Goal: Task Accomplishment & Management: Use online tool/utility

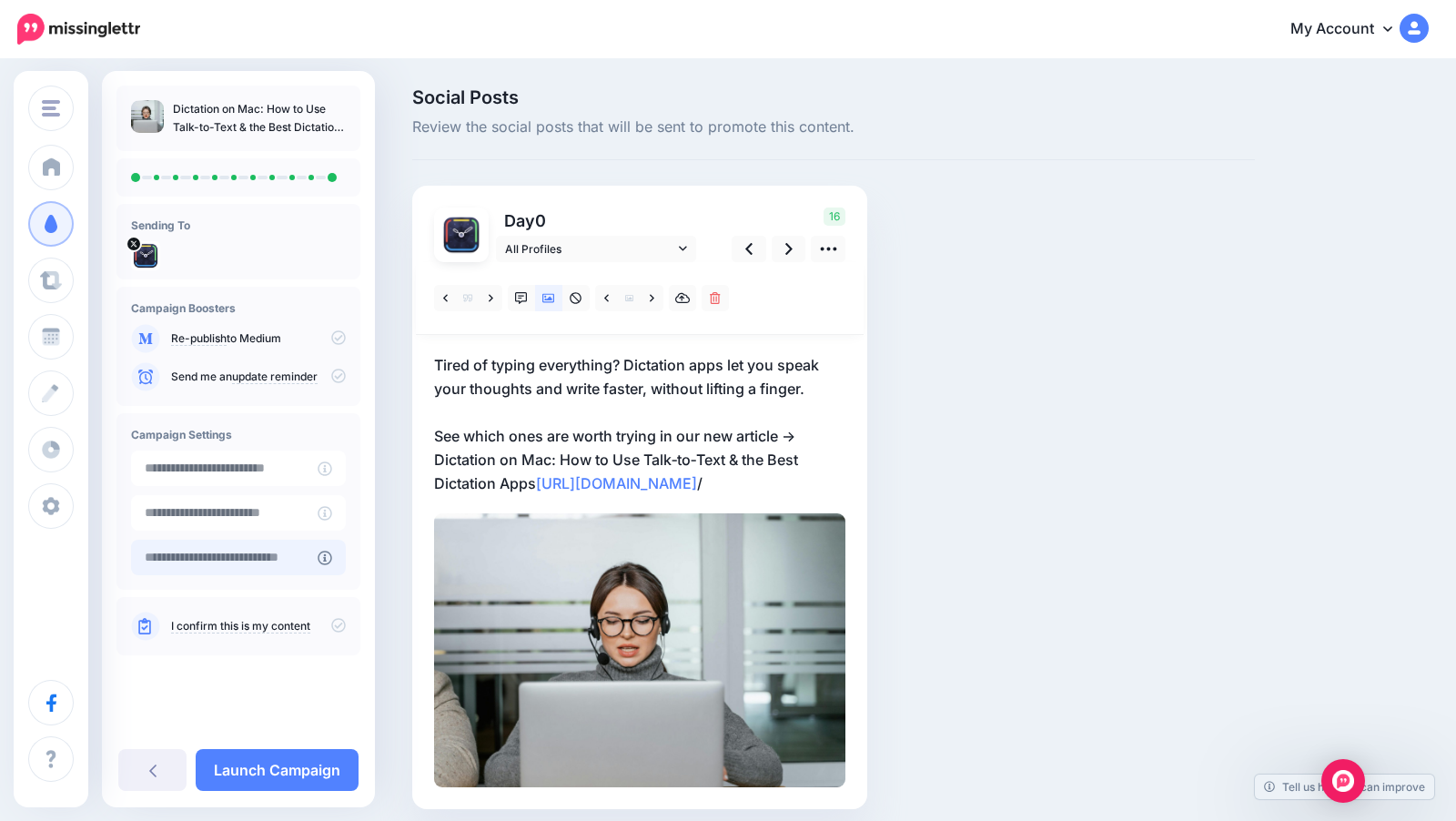
scroll to position [69, 0]
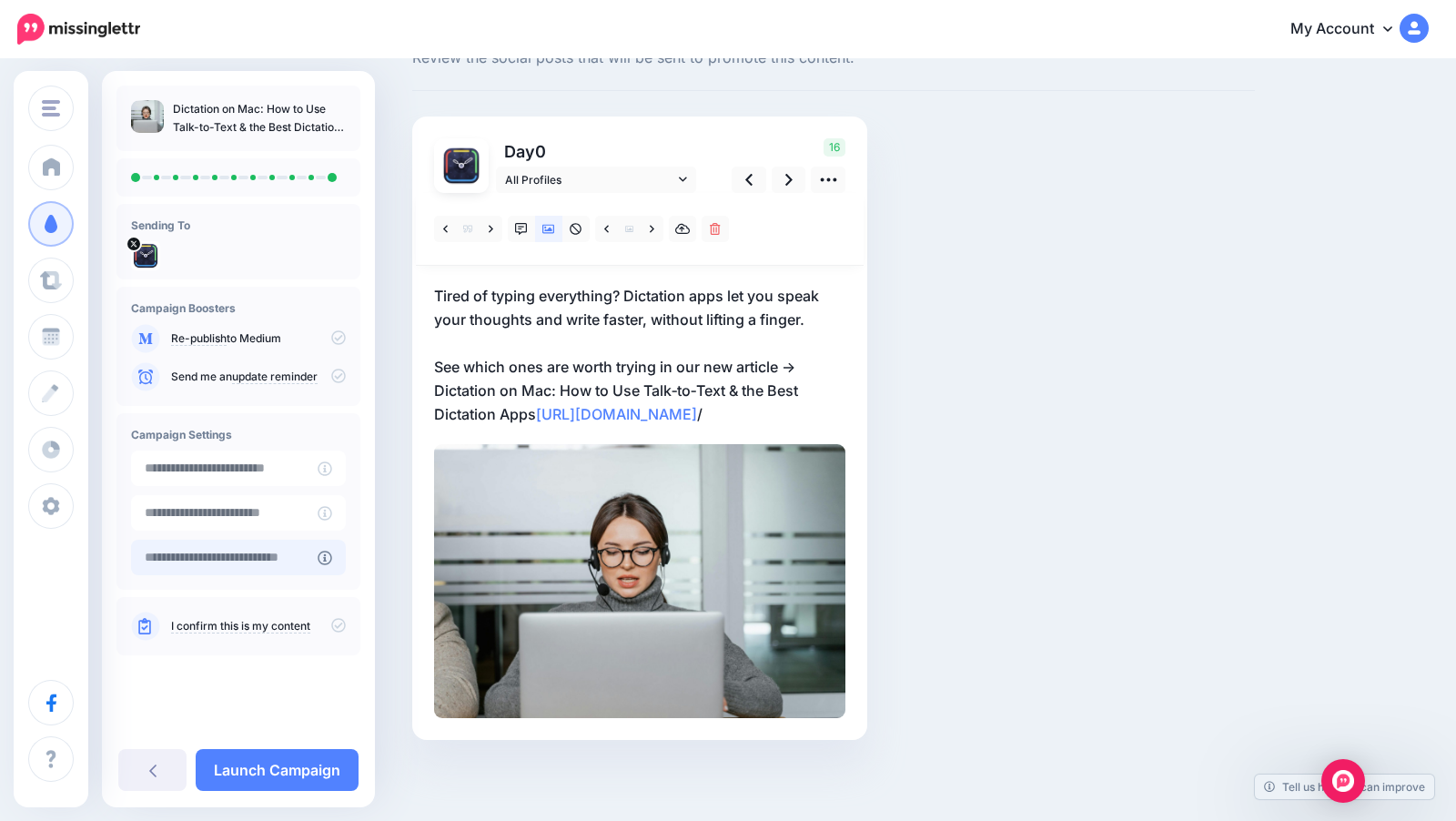
click at [252, 554] on input "text" at bounding box center [225, 557] width 187 height 35
click at [193, 558] on input "******" at bounding box center [225, 557] width 187 height 35
type input "*"
paste input "**********"
type input "**********"
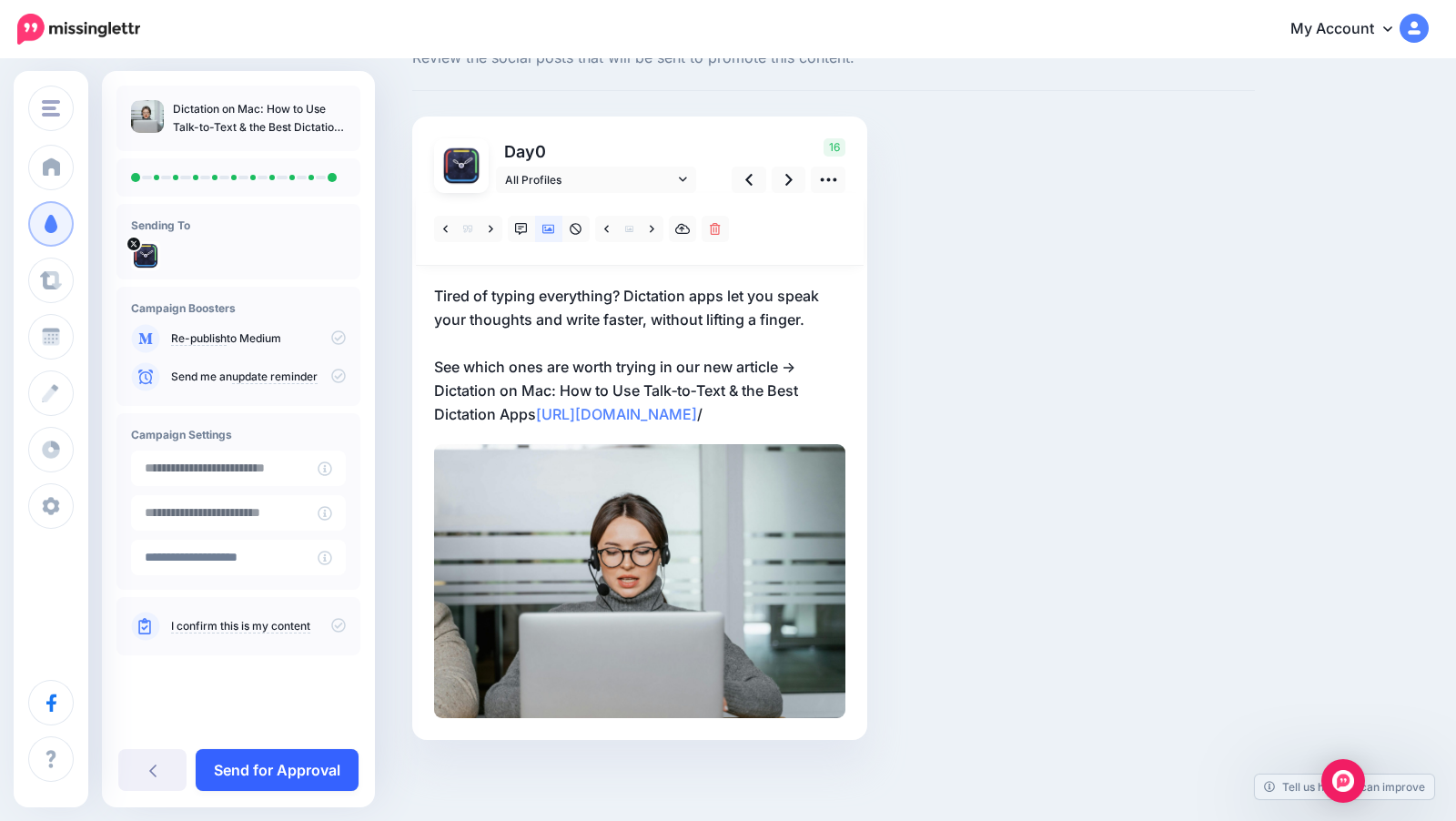
click at [304, 758] on link "Send for Approval" at bounding box center [277, 769] width 163 height 42
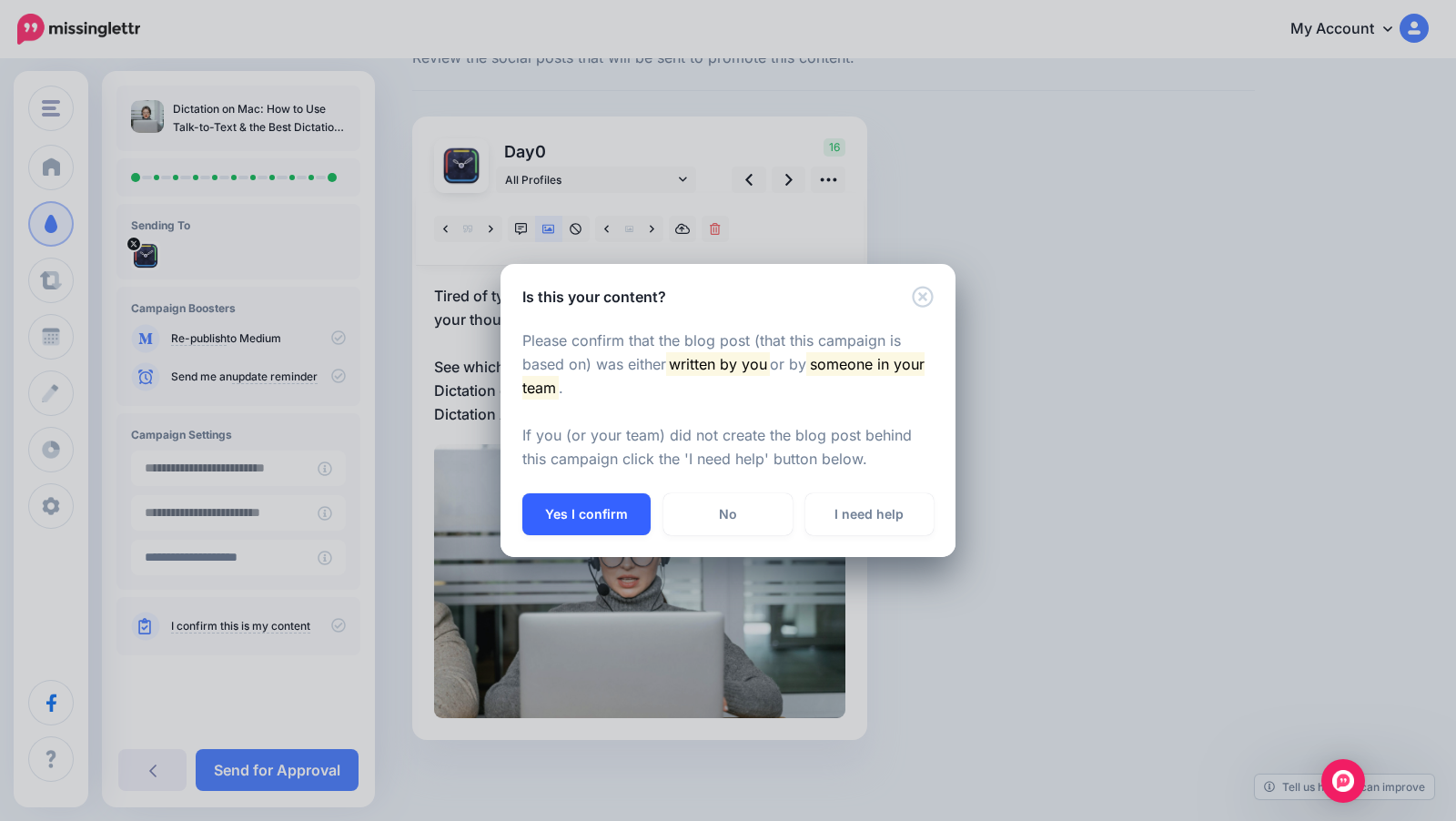
click at [579, 517] on button "Yes I confirm" at bounding box center [586, 514] width 129 height 42
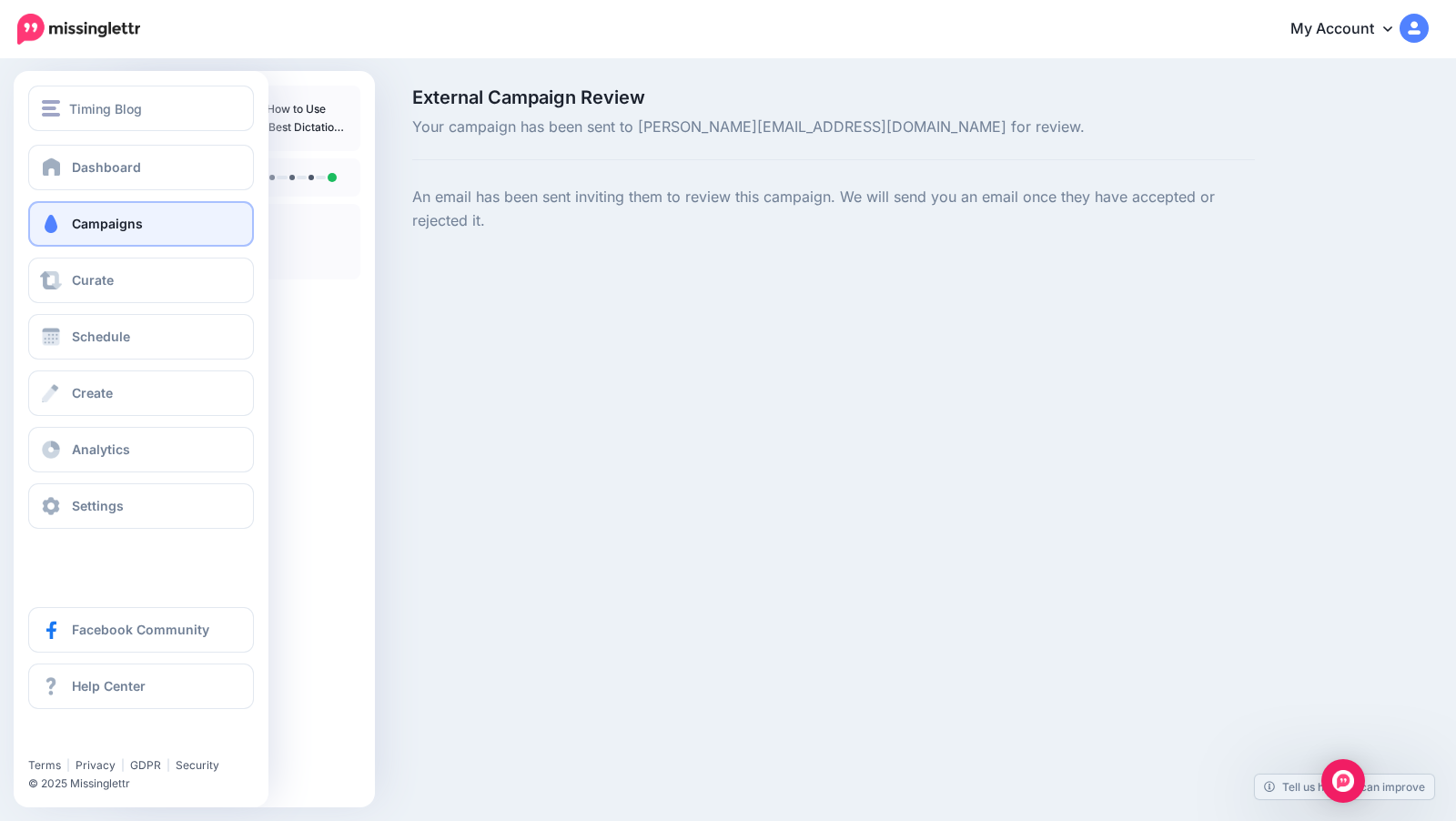
click at [40, 218] on span at bounding box center [51, 224] width 24 height 19
click at [119, 218] on span "Campaigns" at bounding box center [107, 223] width 71 height 16
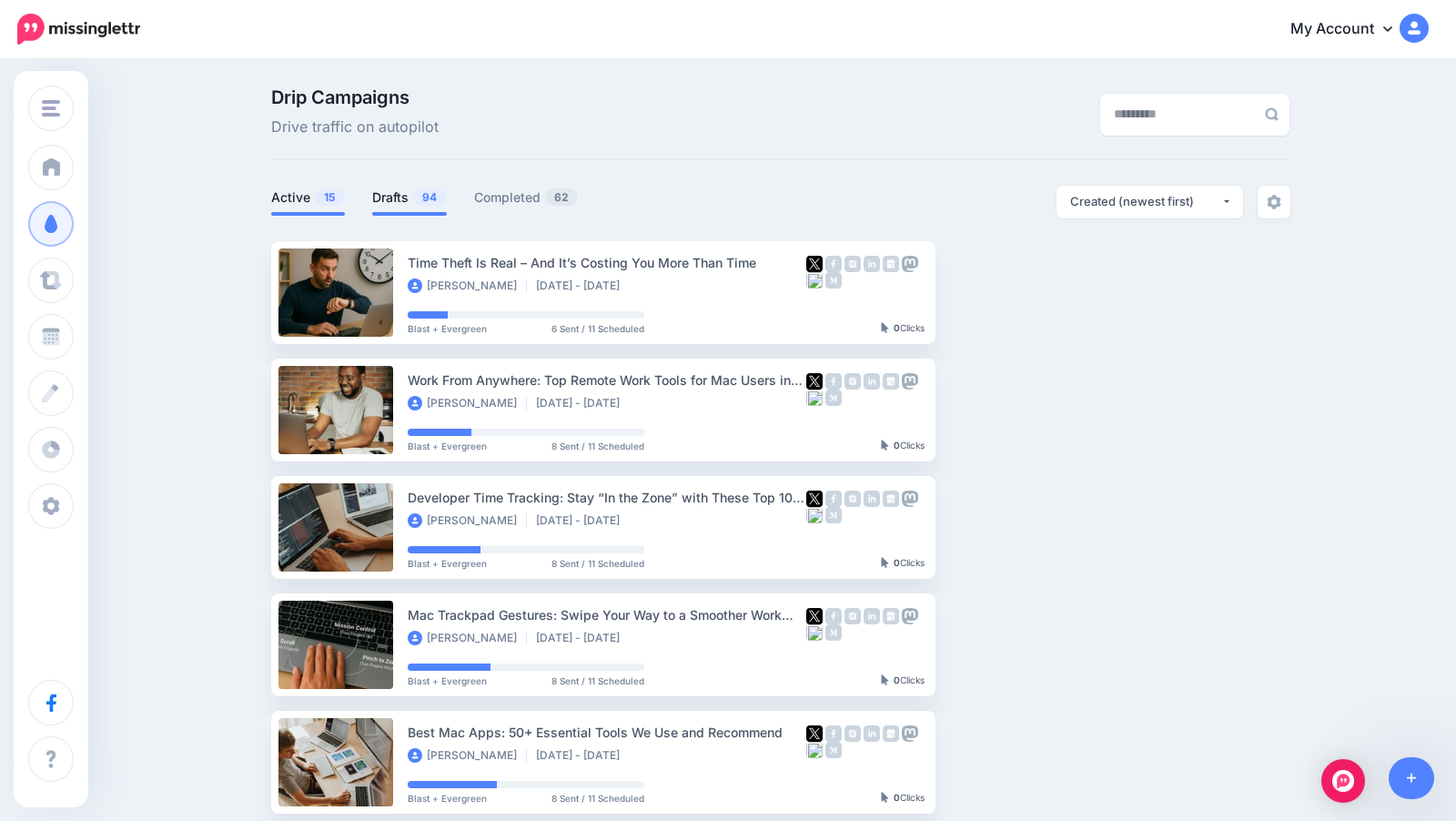
click at [381, 192] on link "Drafts 94" at bounding box center [409, 198] width 75 height 22
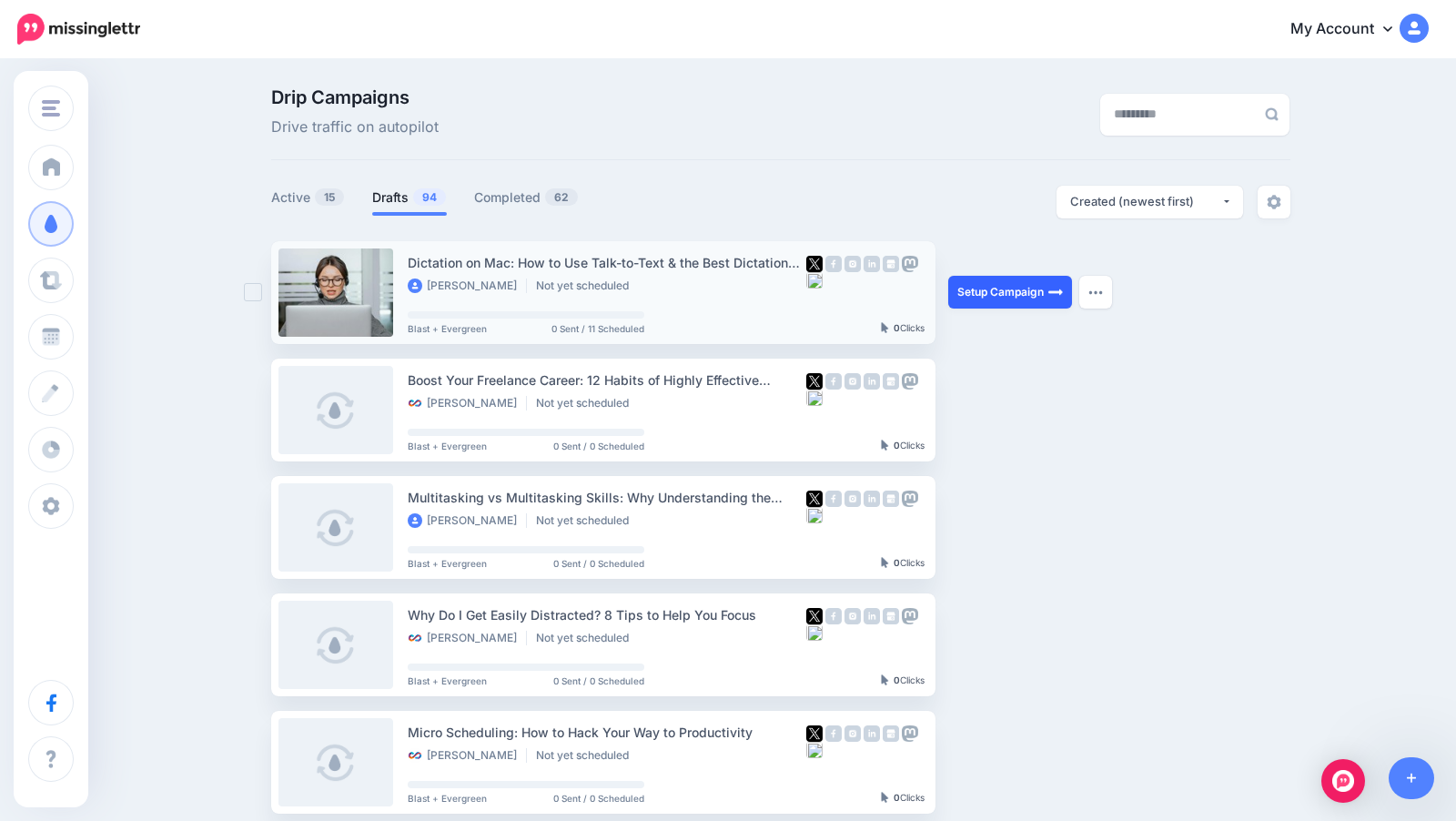
click at [1000, 290] on link "Setup Campaign" at bounding box center [1010, 292] width 124 height 32
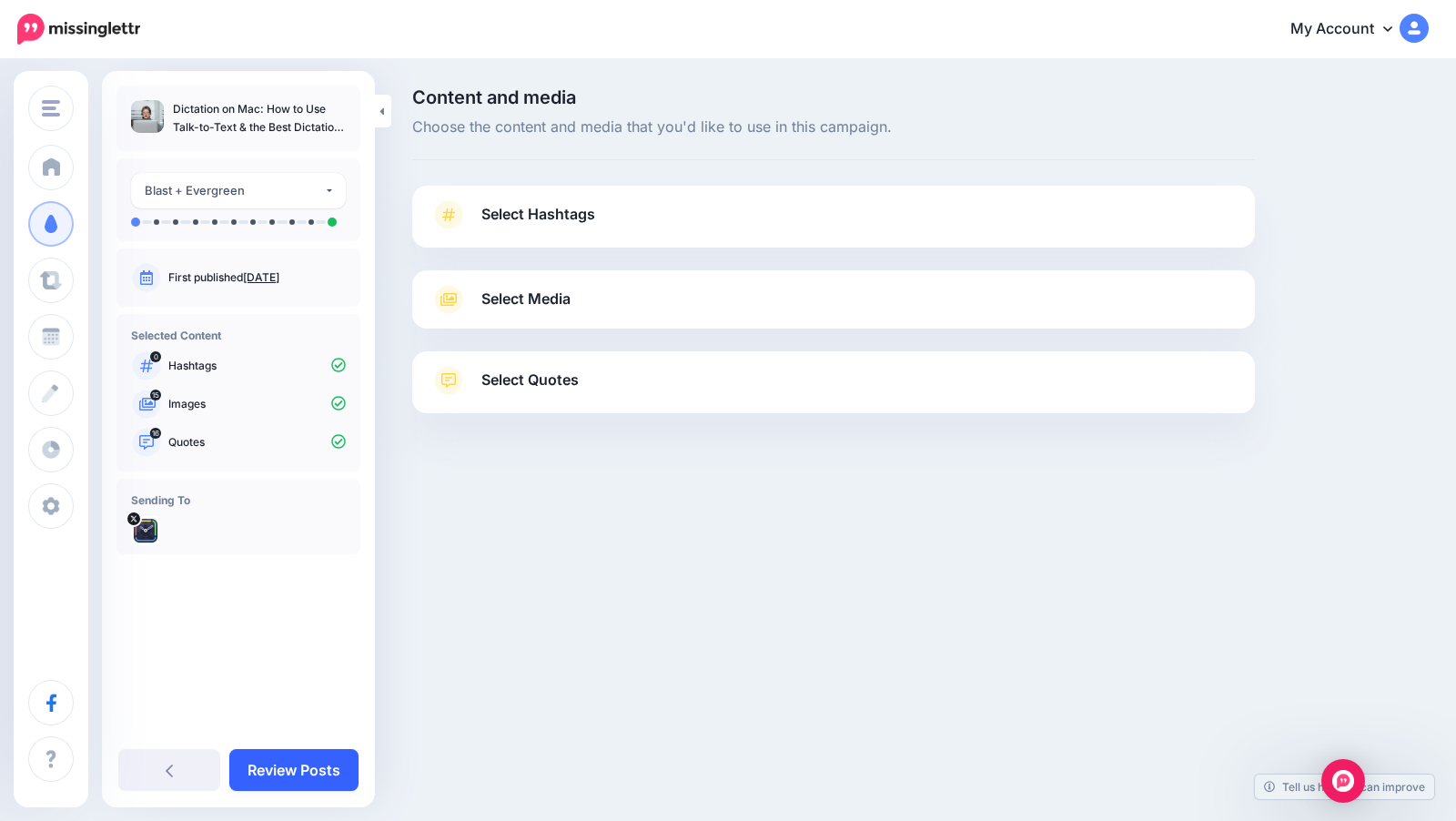
click at [323, 766] on link "Review Posts" at bounding box center [294, 769] width 130 height 42
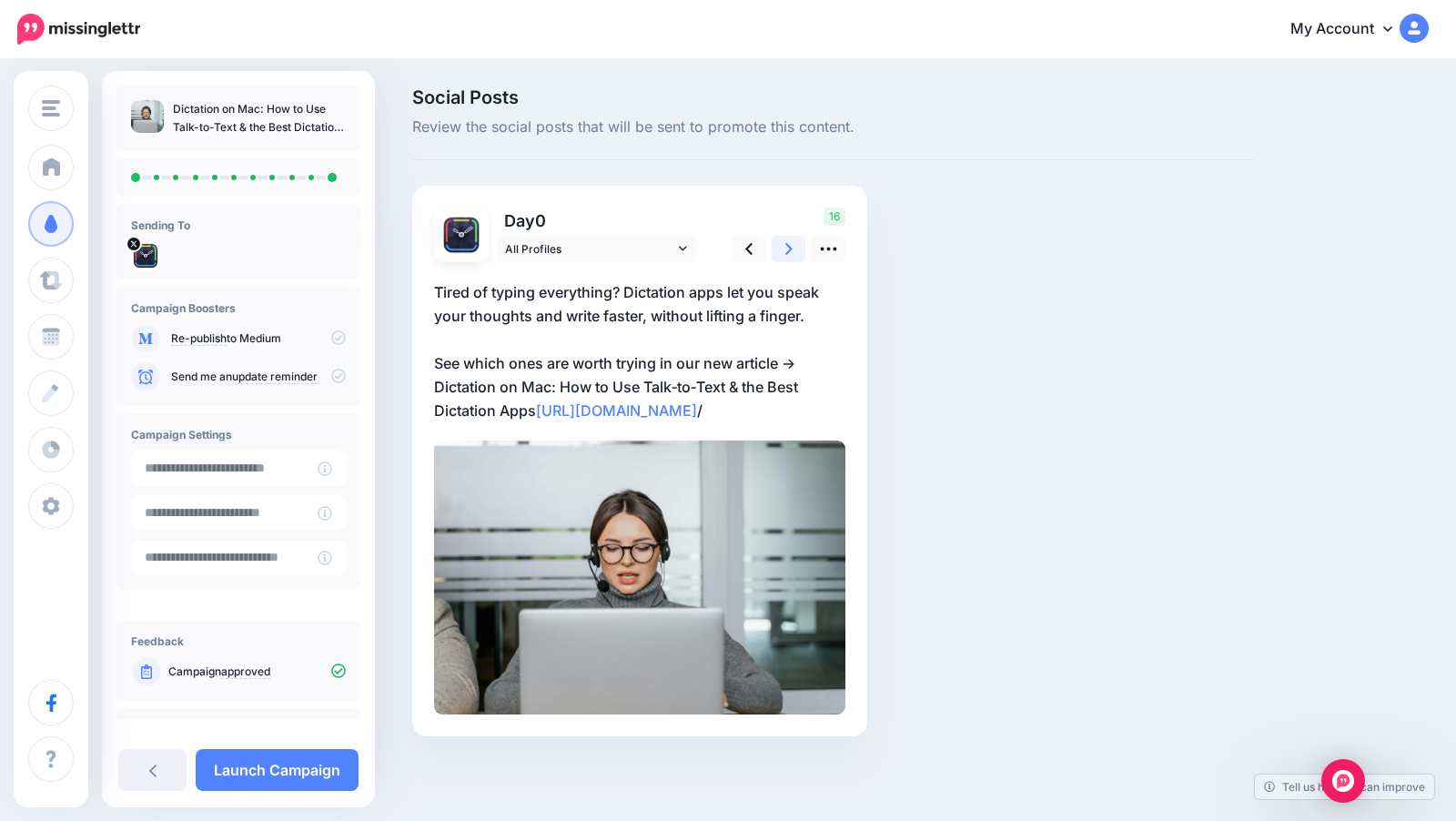
click at [789, 255] on icon at bounding box center [789, 249] width 7 height 19
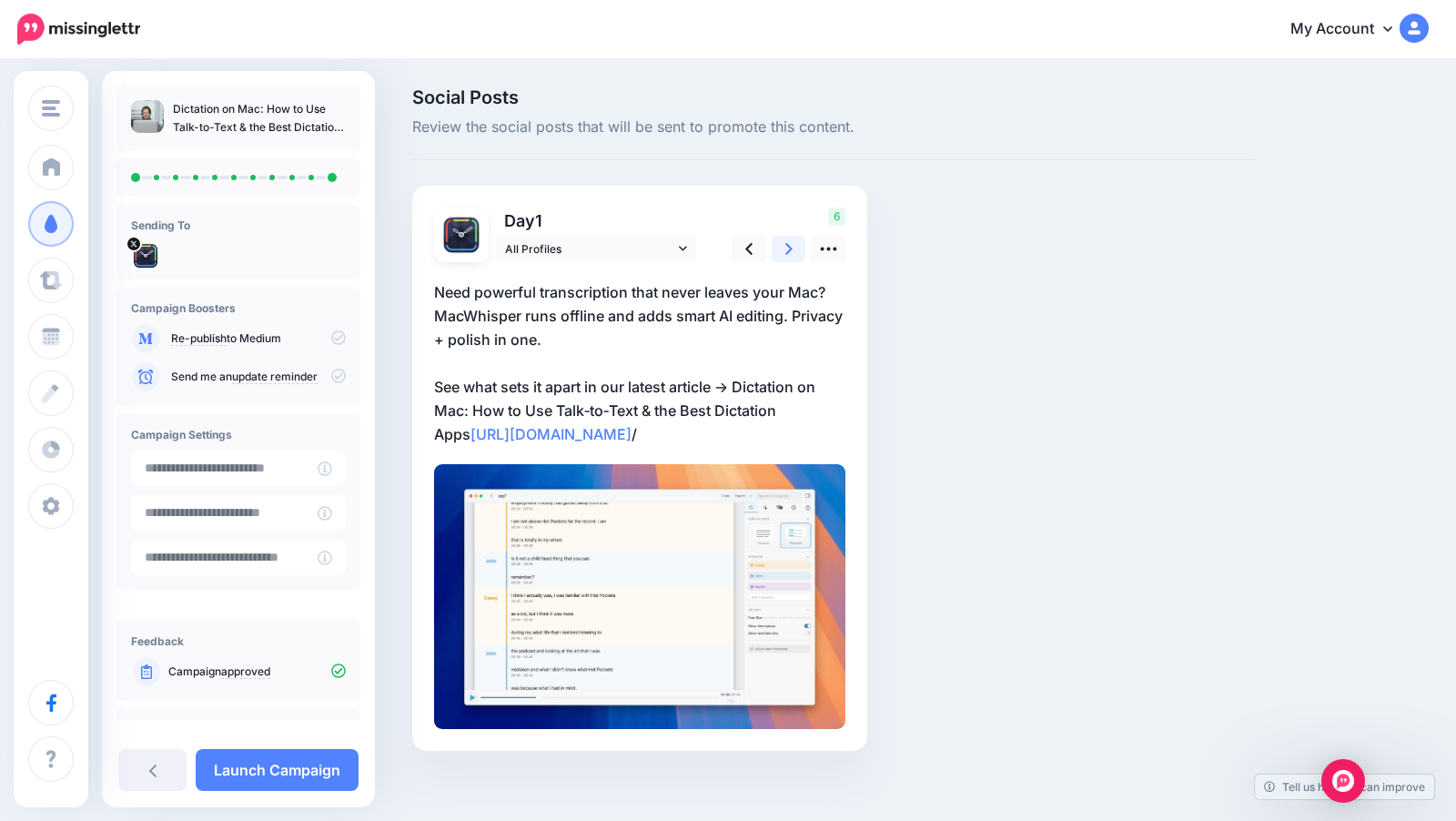
click at [789, 255] on icon at bounding box center [789, 249] width 7 height 19
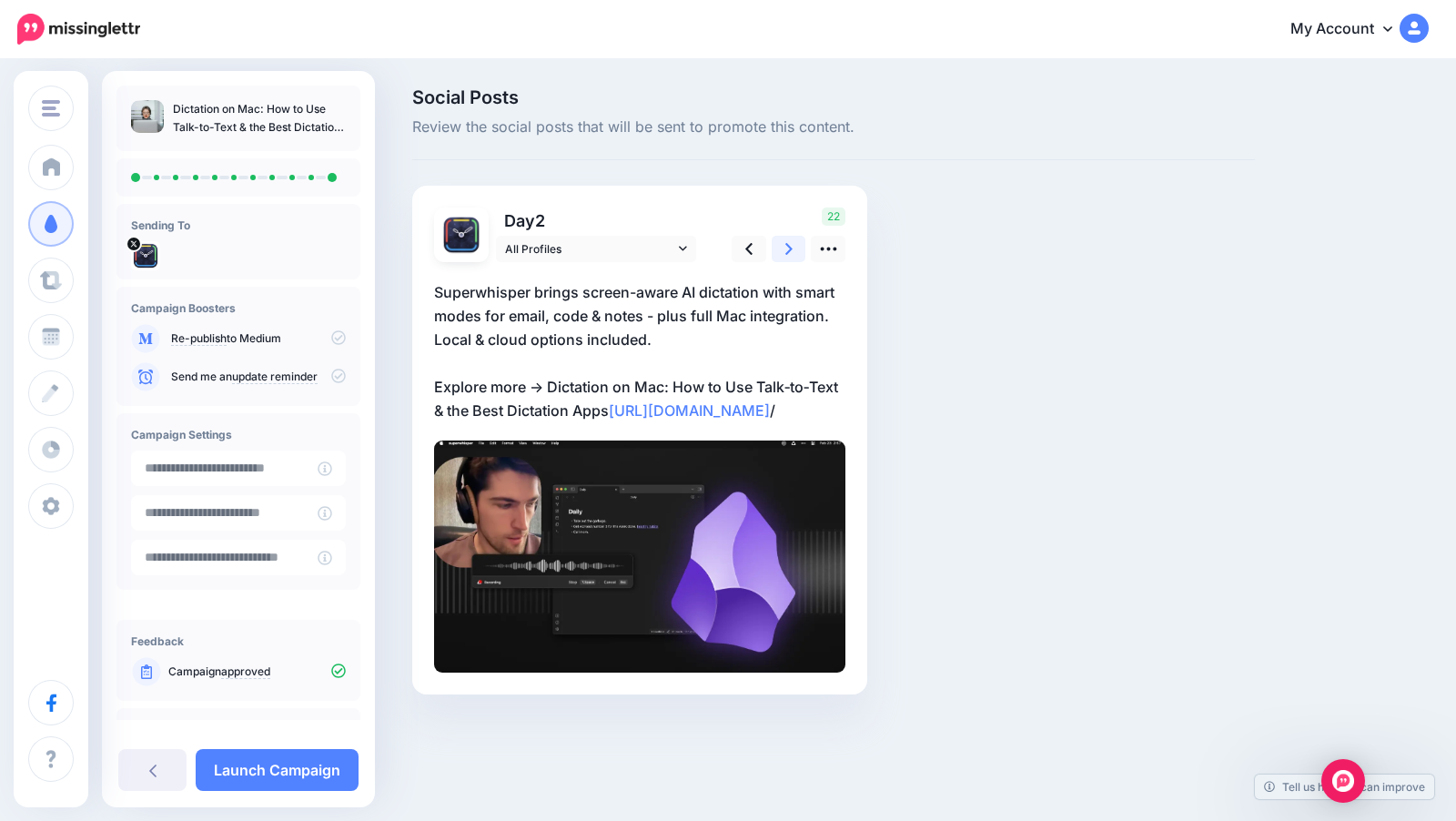
click at [789, 255] on icon at bounding box center [789, 249] width 7 height 19
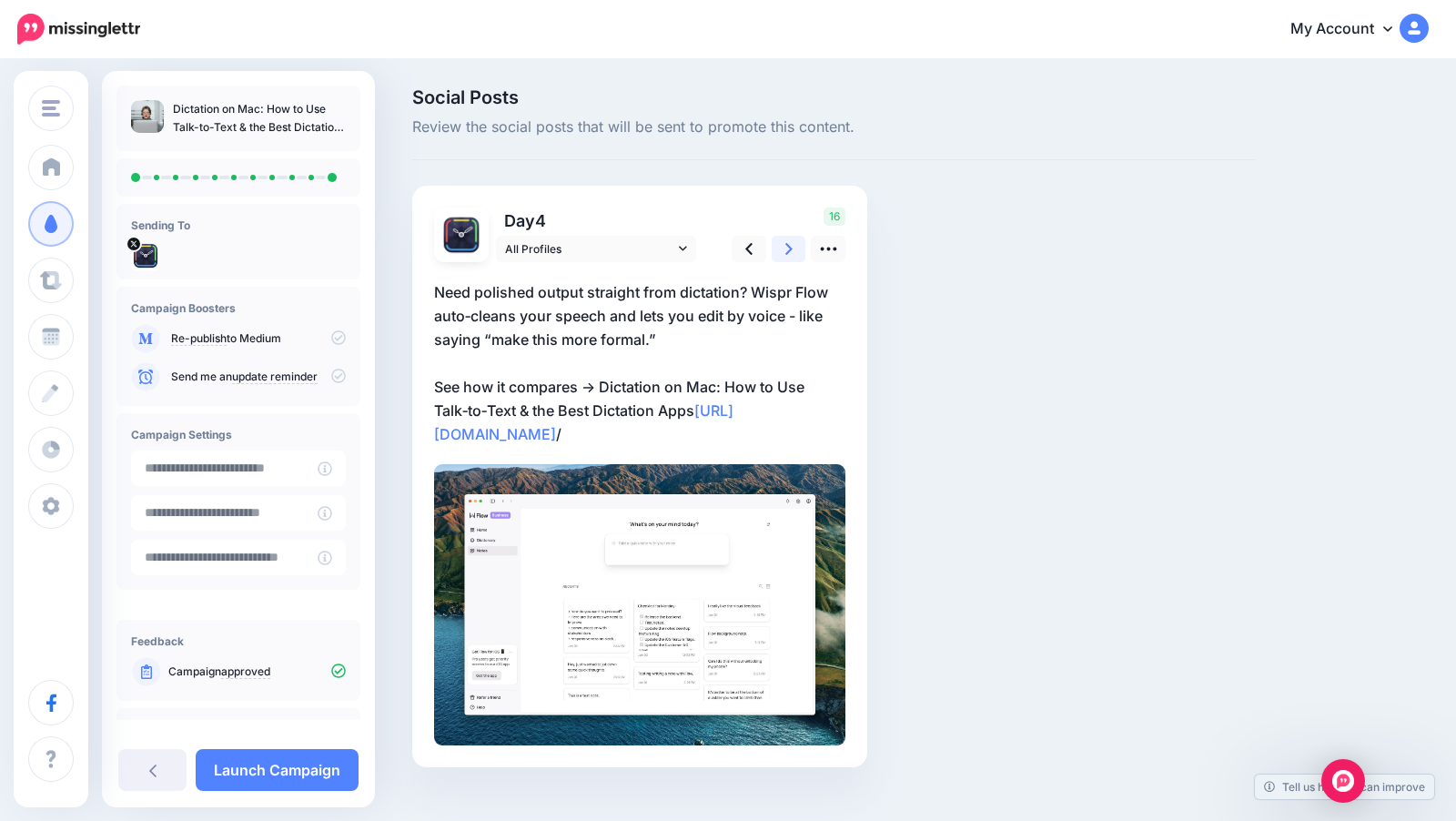
click at [789, 255] on icon at bounding box center [789, 249] width 7 height 19
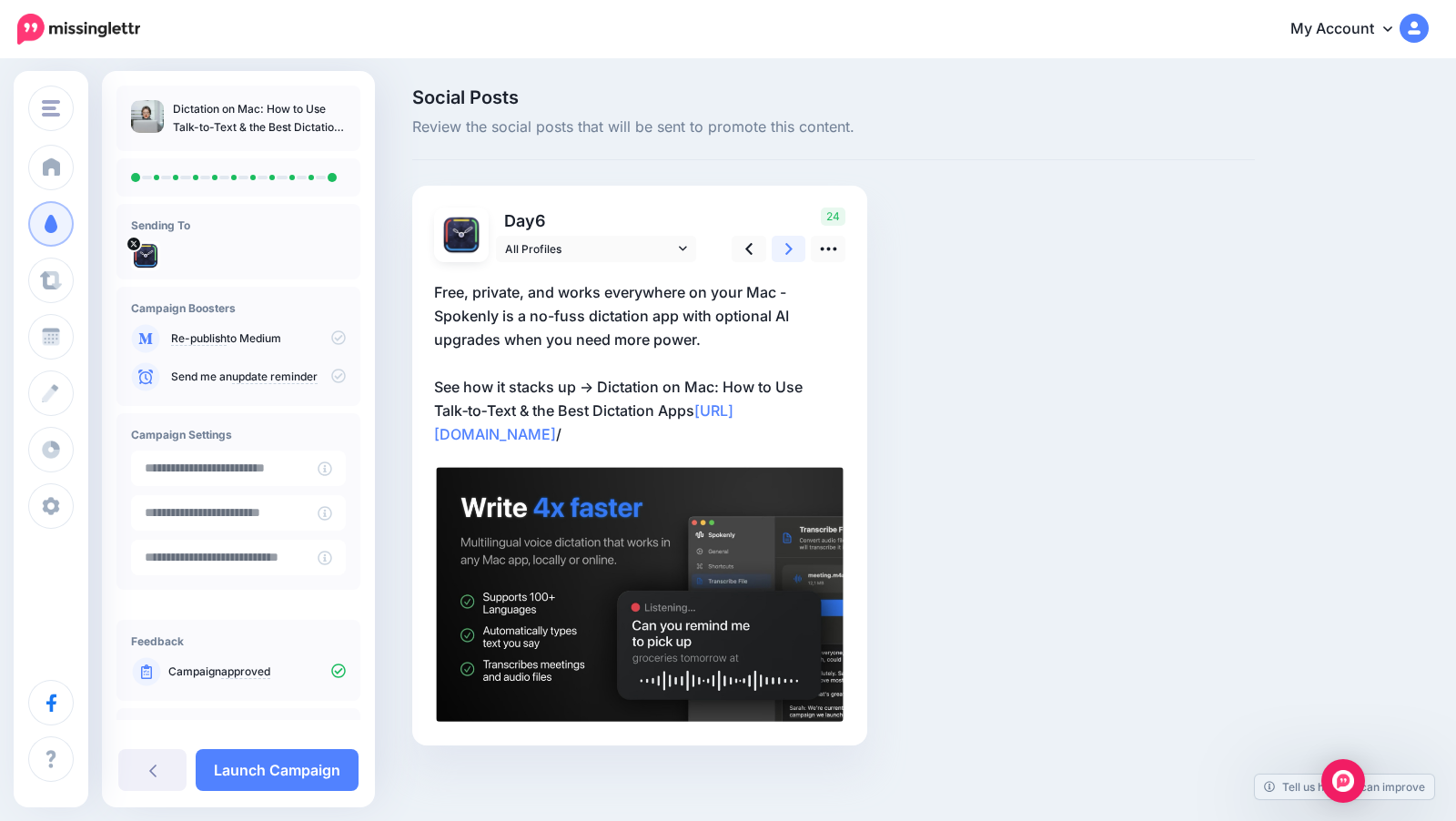
click at [789, 255] on icon at bounding box center [789, 249] width 7 height 19
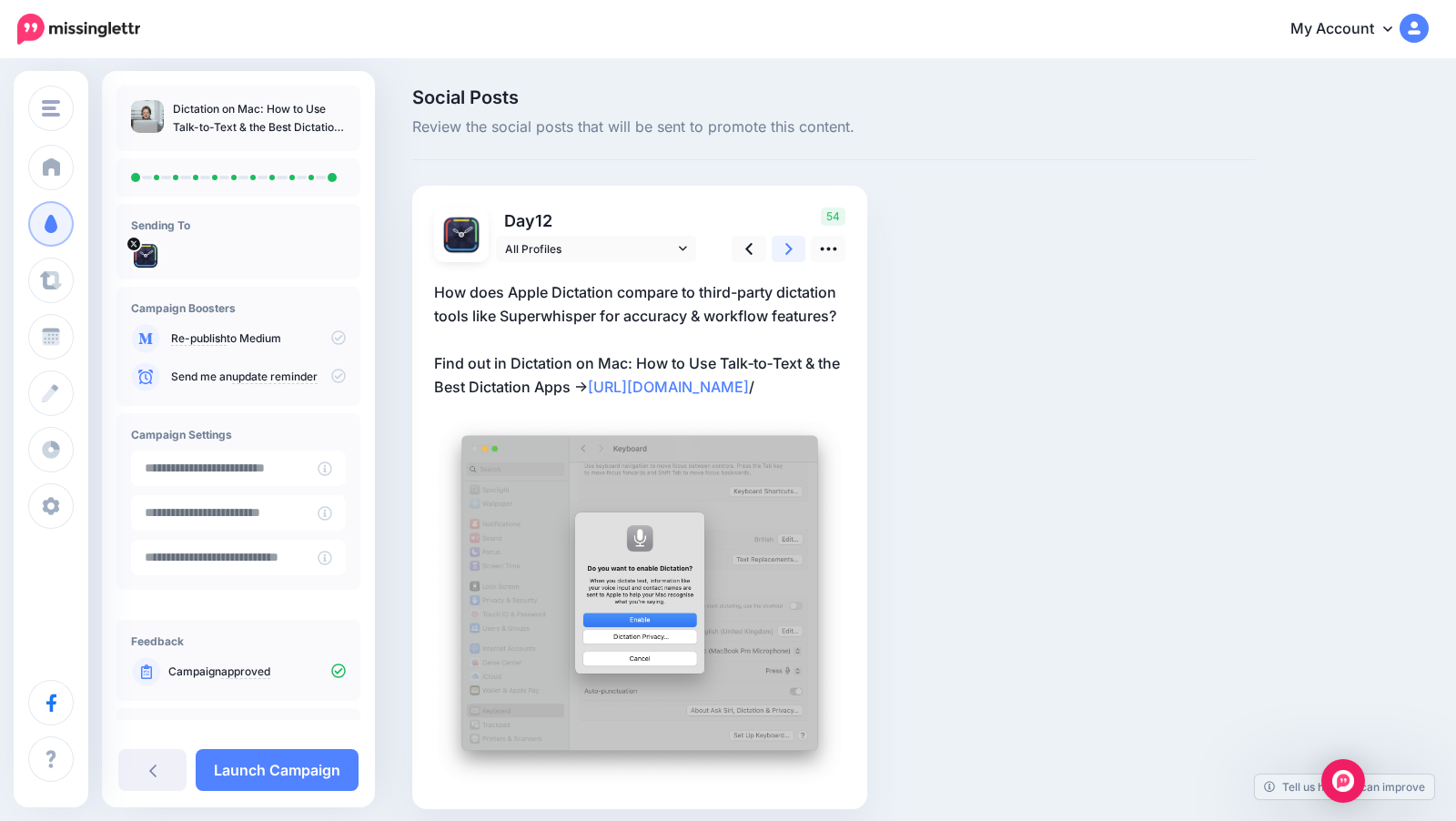
click at [789, 255] on icon at bounding box center [789, 249] width 7 height 19
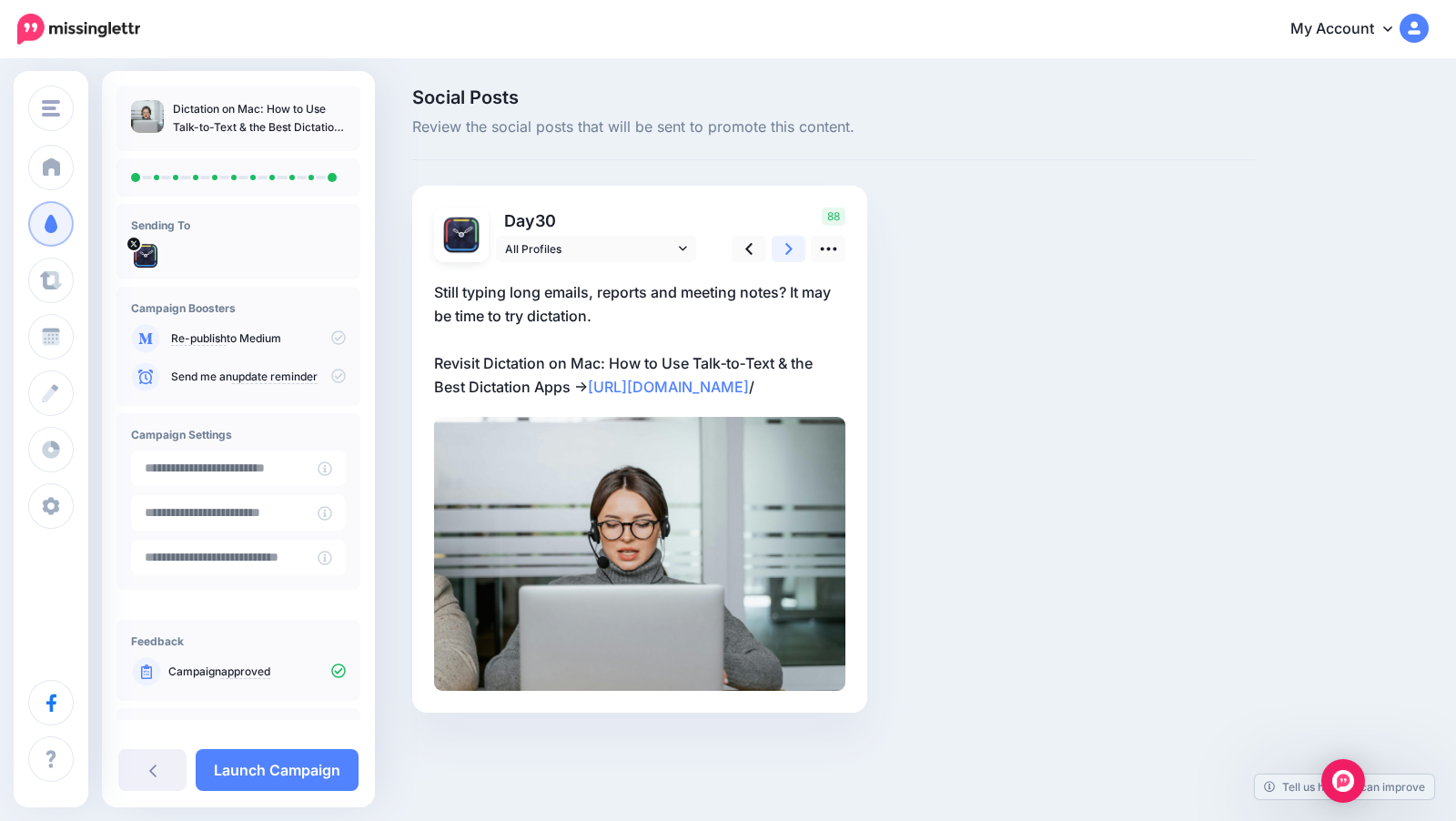
click at [789, 255] on icon at bounding box center [789, 249] width 7 height 19
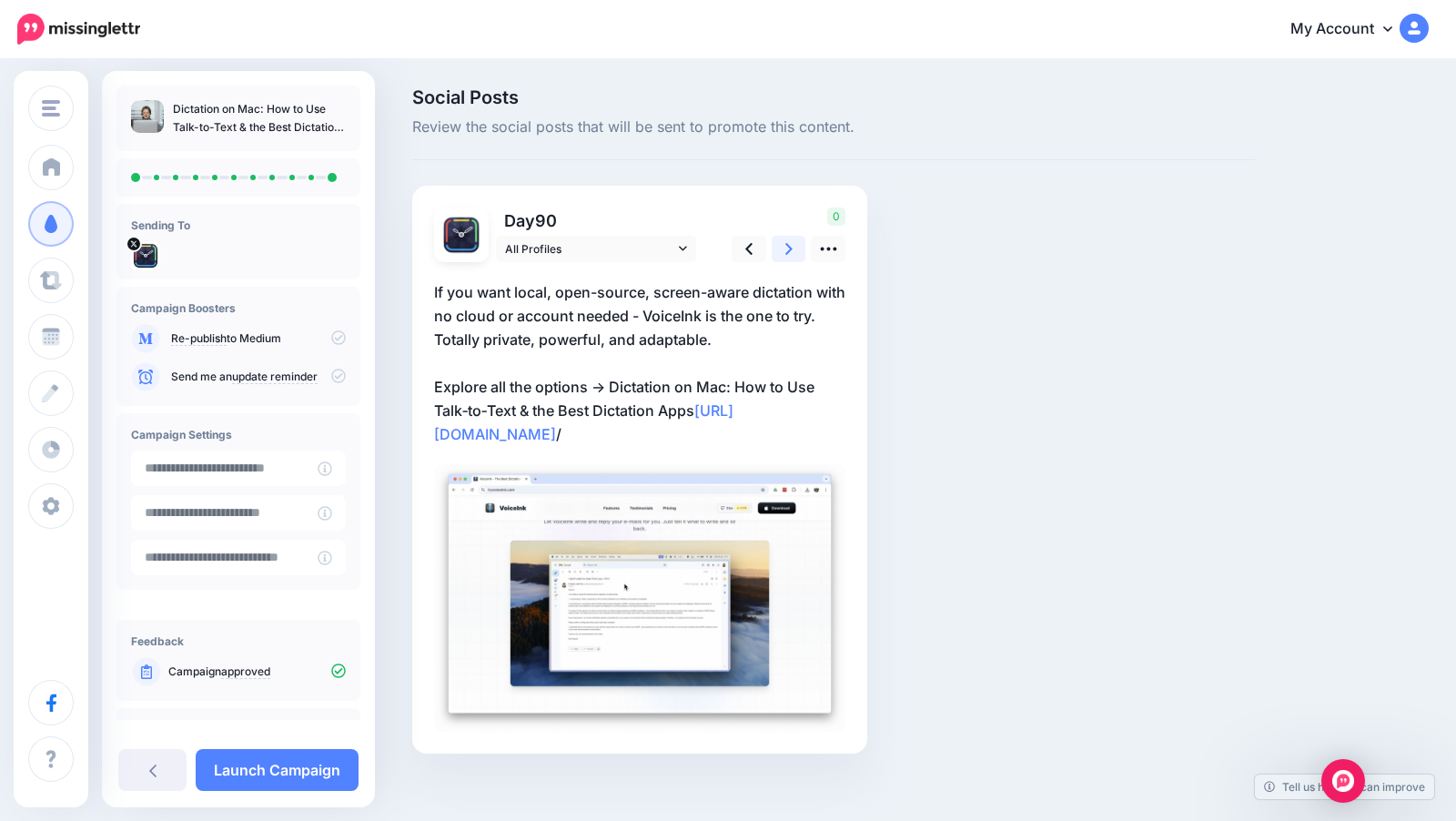
click at [789, 255] on icon at bounding box center [789, 249] width 7 height 19
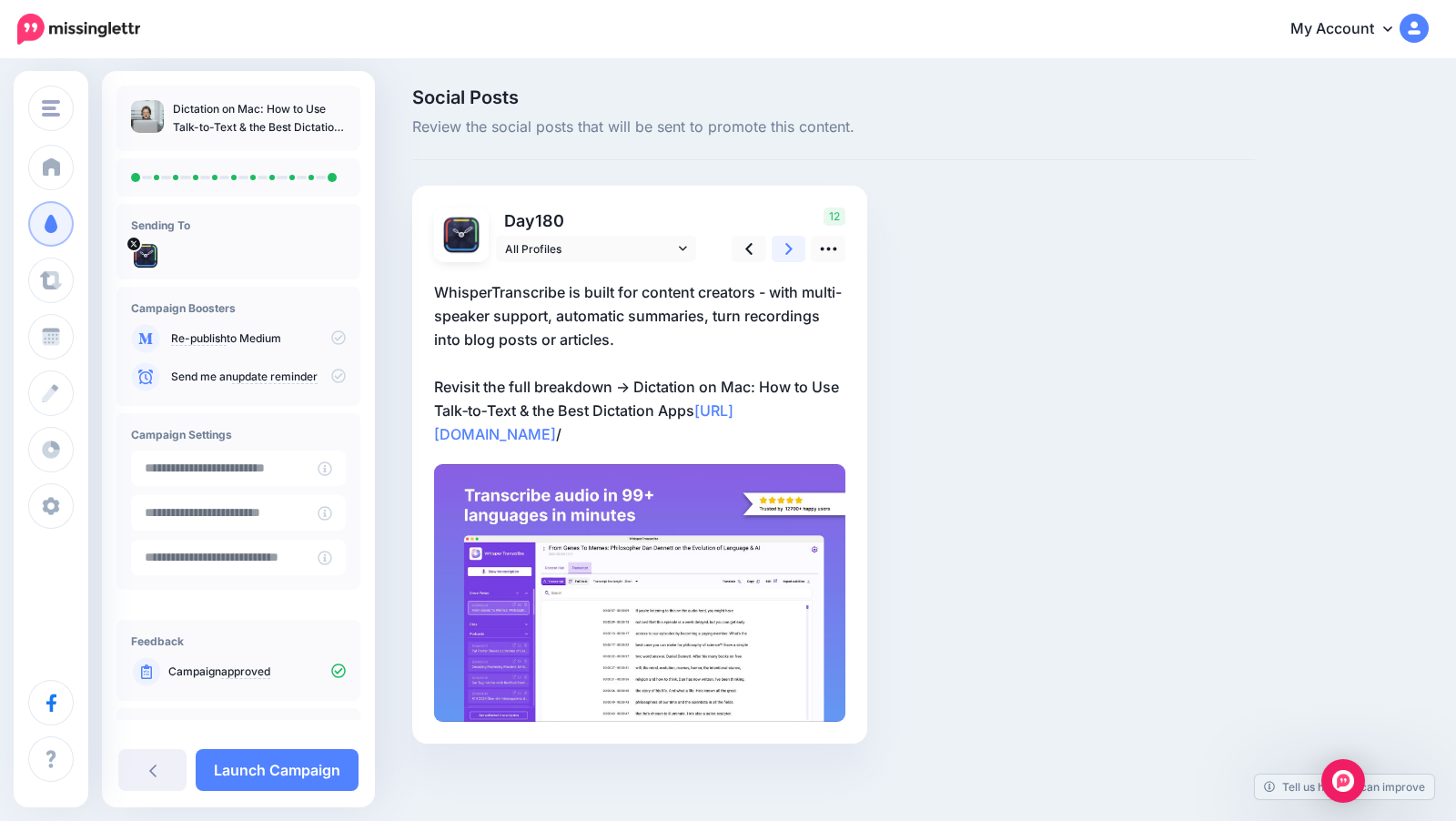
click at [789, 255] on icon at bounding box center [789, 249] width 7 height 19
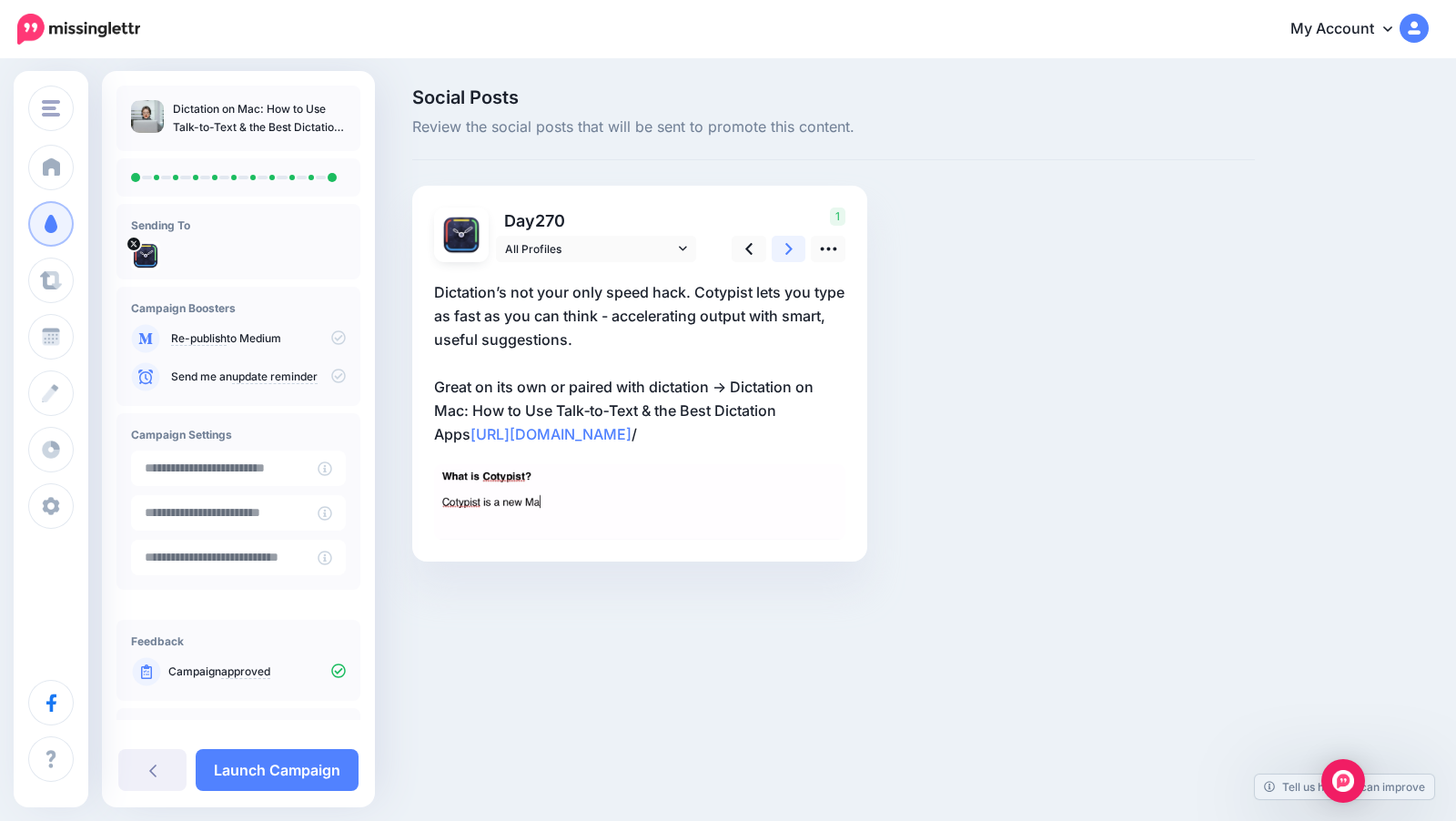
click at [789, 255] on icon at bounding box center [789, 249] width 7 height 19
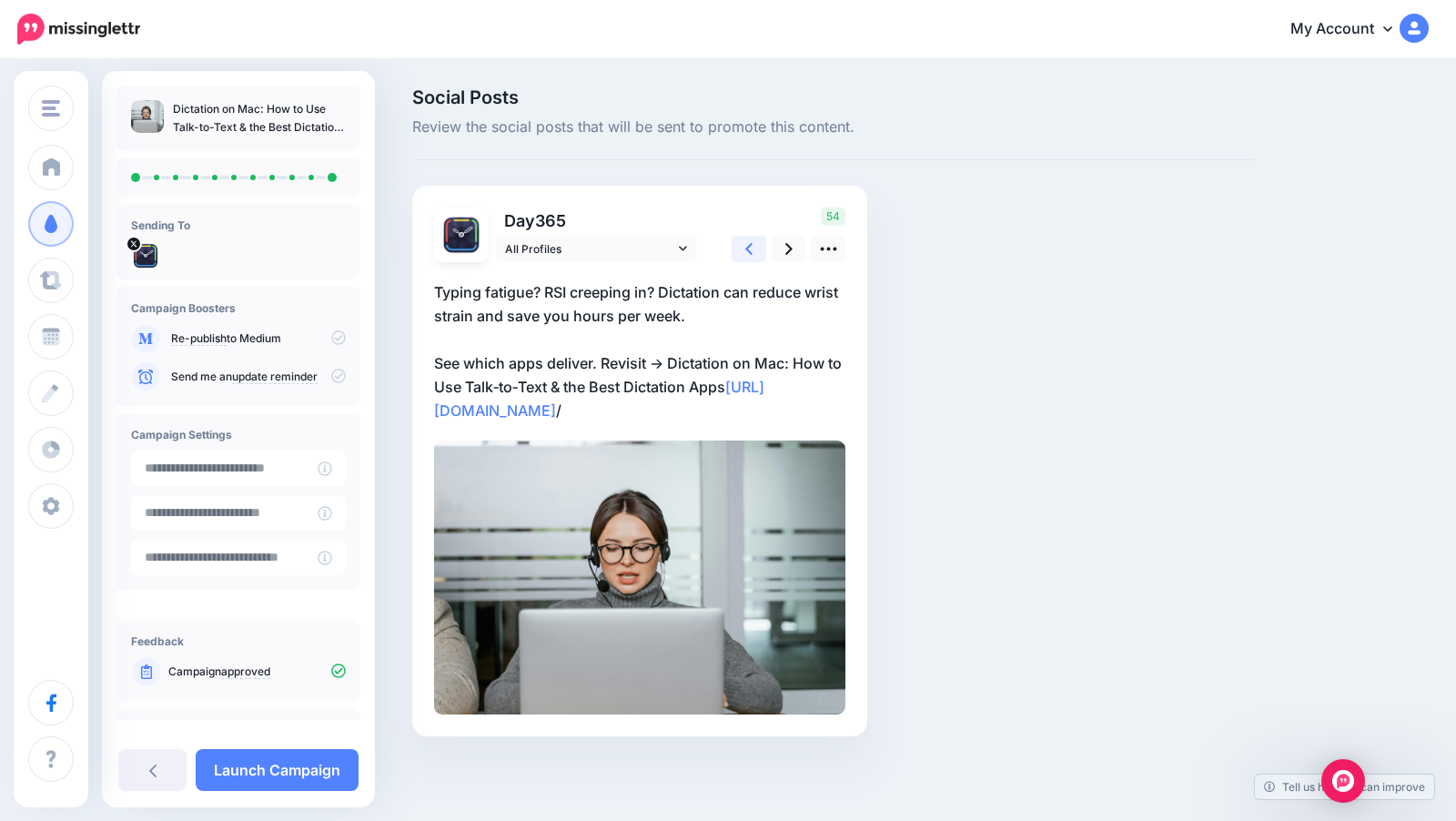
click at [751, 253] on icon at bounding box center [749, 248] width 7 height 12
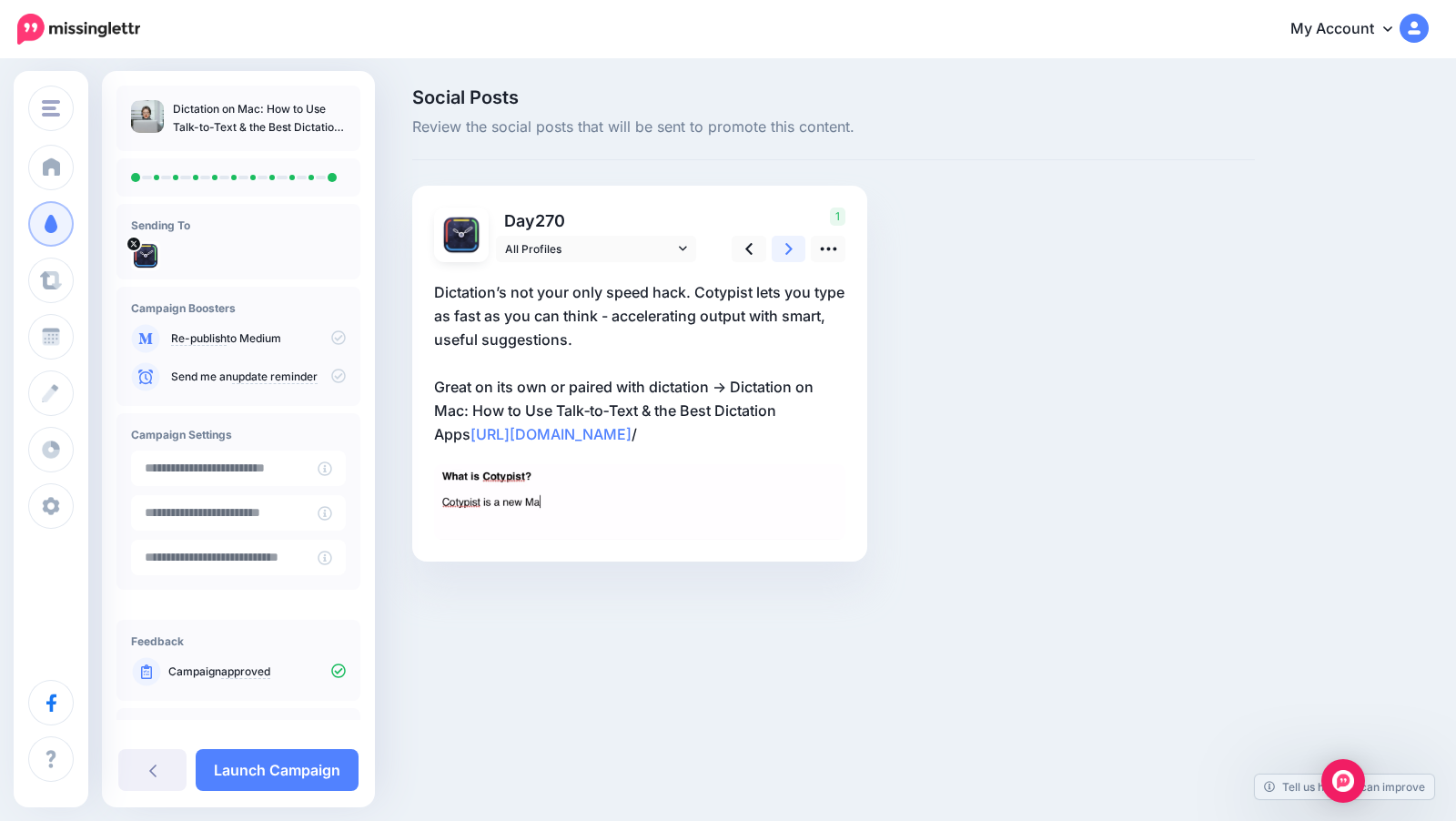
click at [787, 253] on icon at bounding box center [789, 249] width 7 height 19
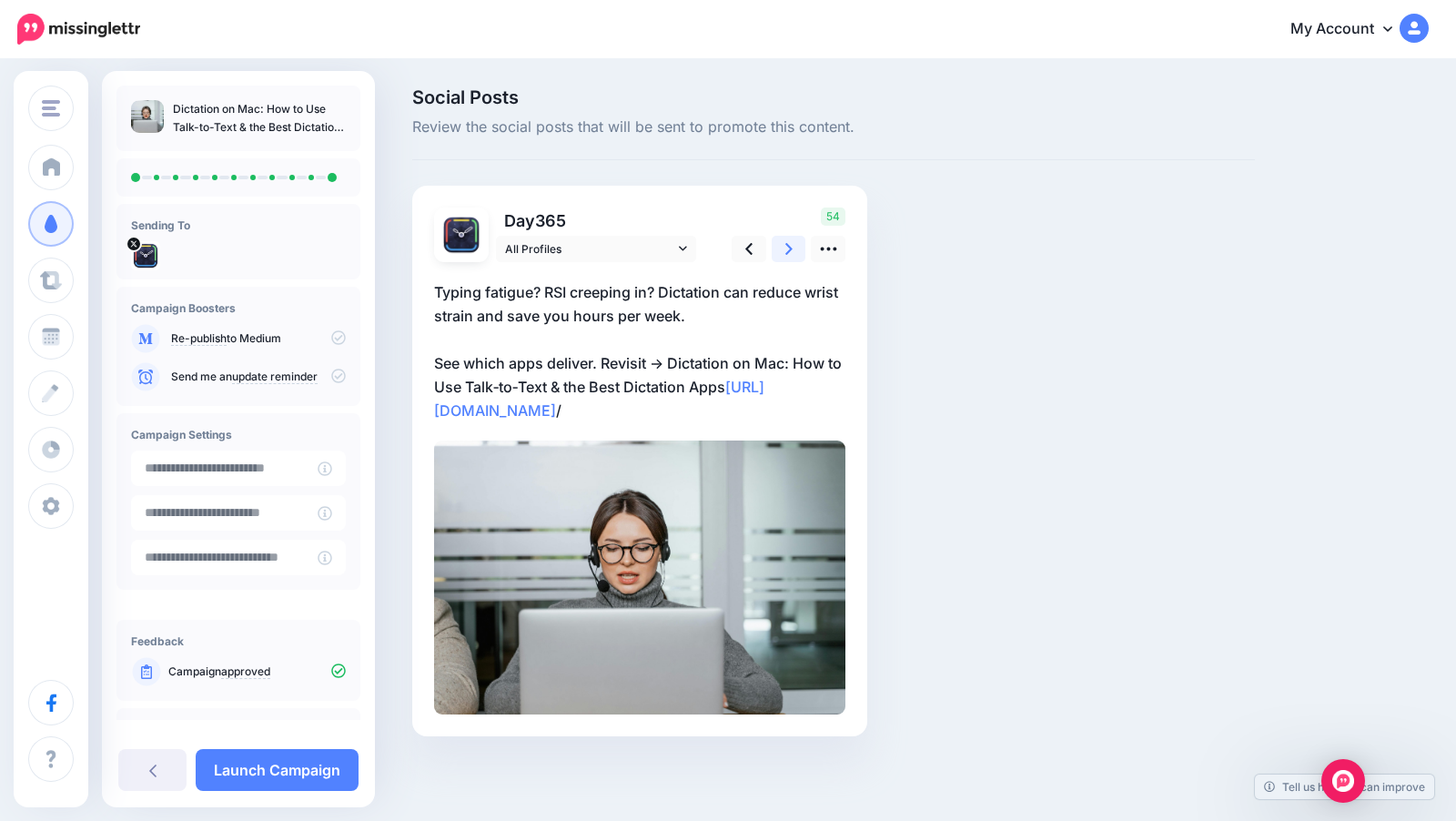
click at [787, 253] on icon at bounding box center [789, 249] width 7 height 19
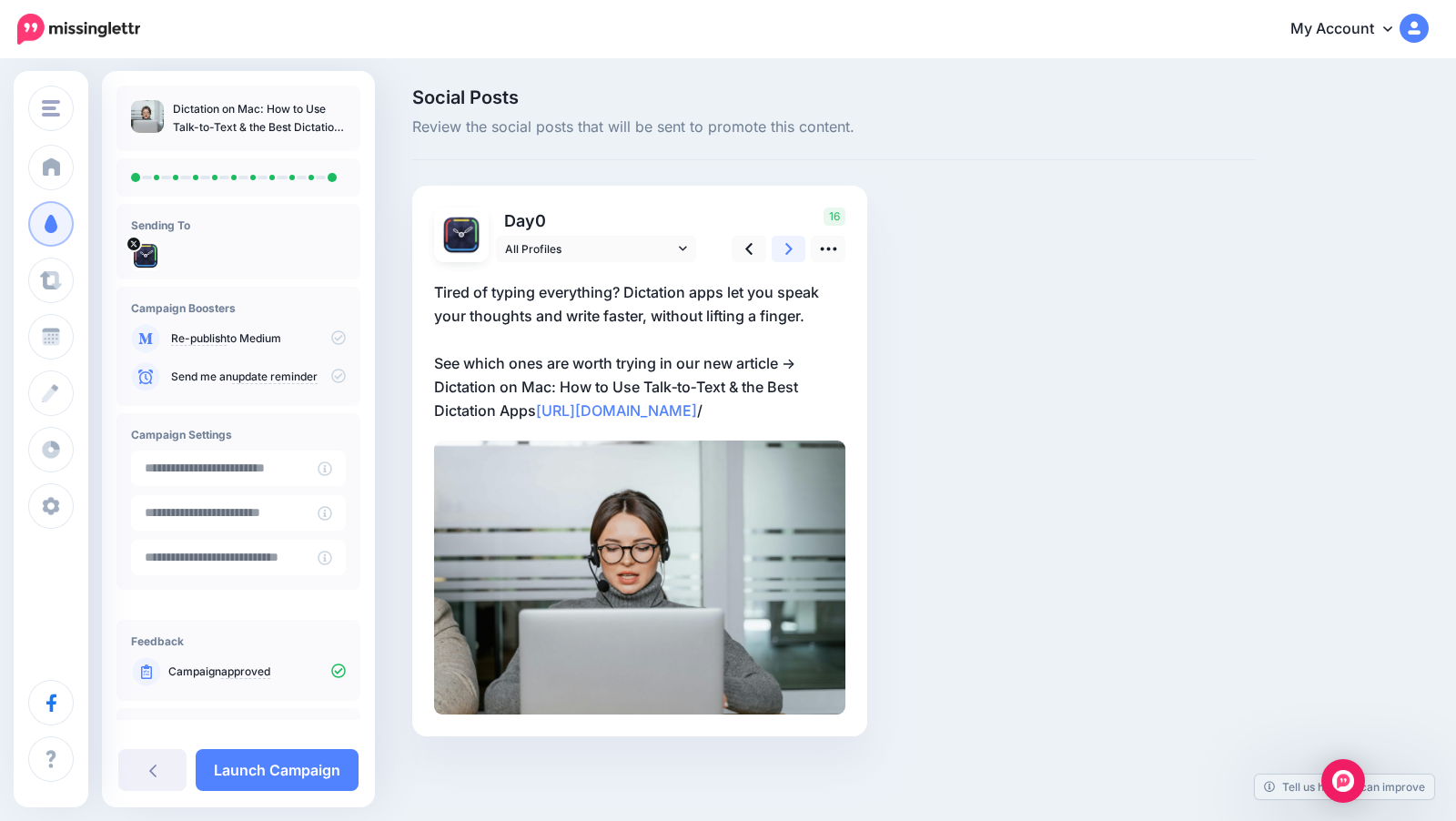
click at [787, 253] on icon at bounding box center [789, 249] width 7 height 19
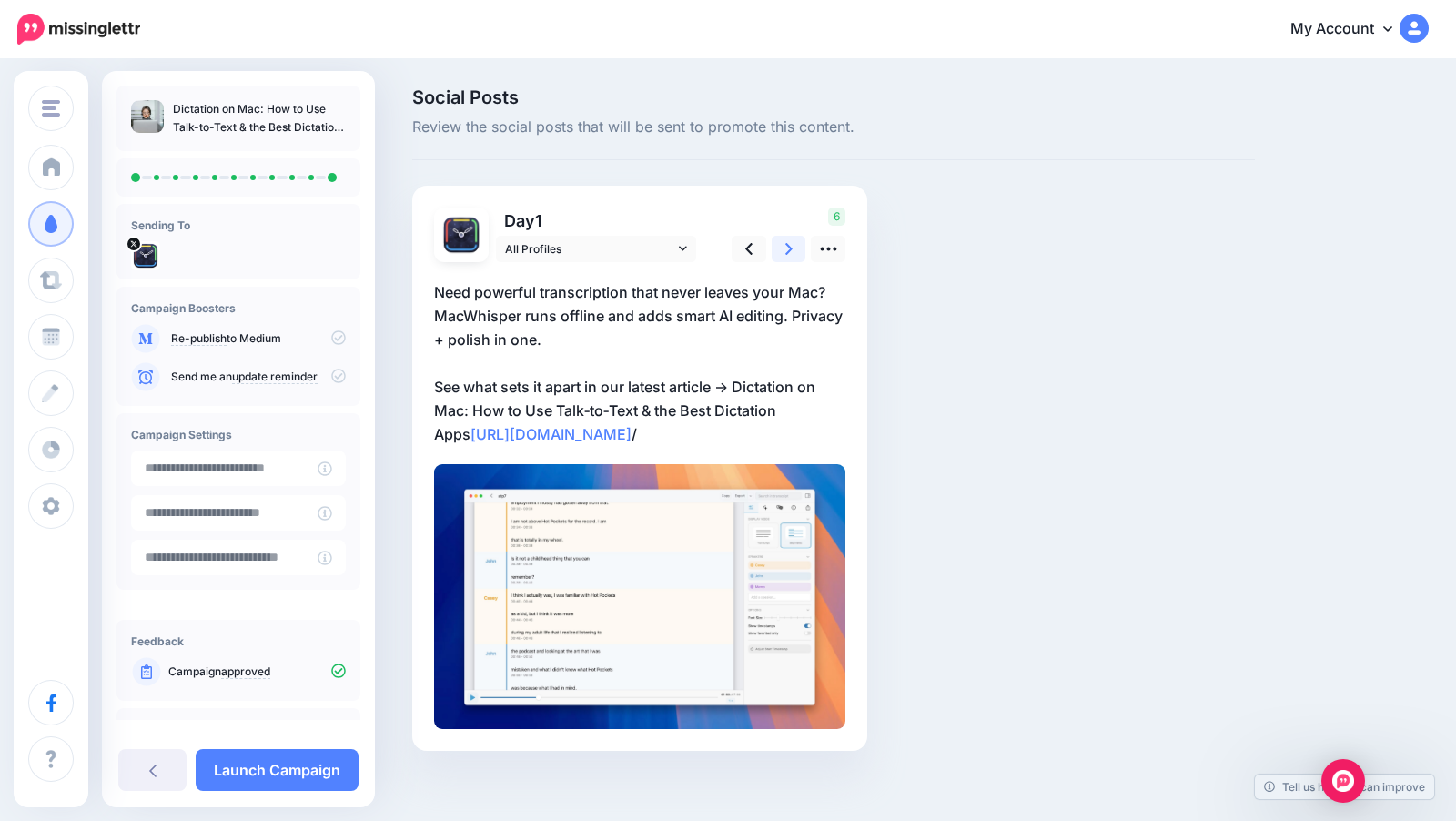
click at [787, 253] on icon at bounding box center [789, 249] width 7 height 19
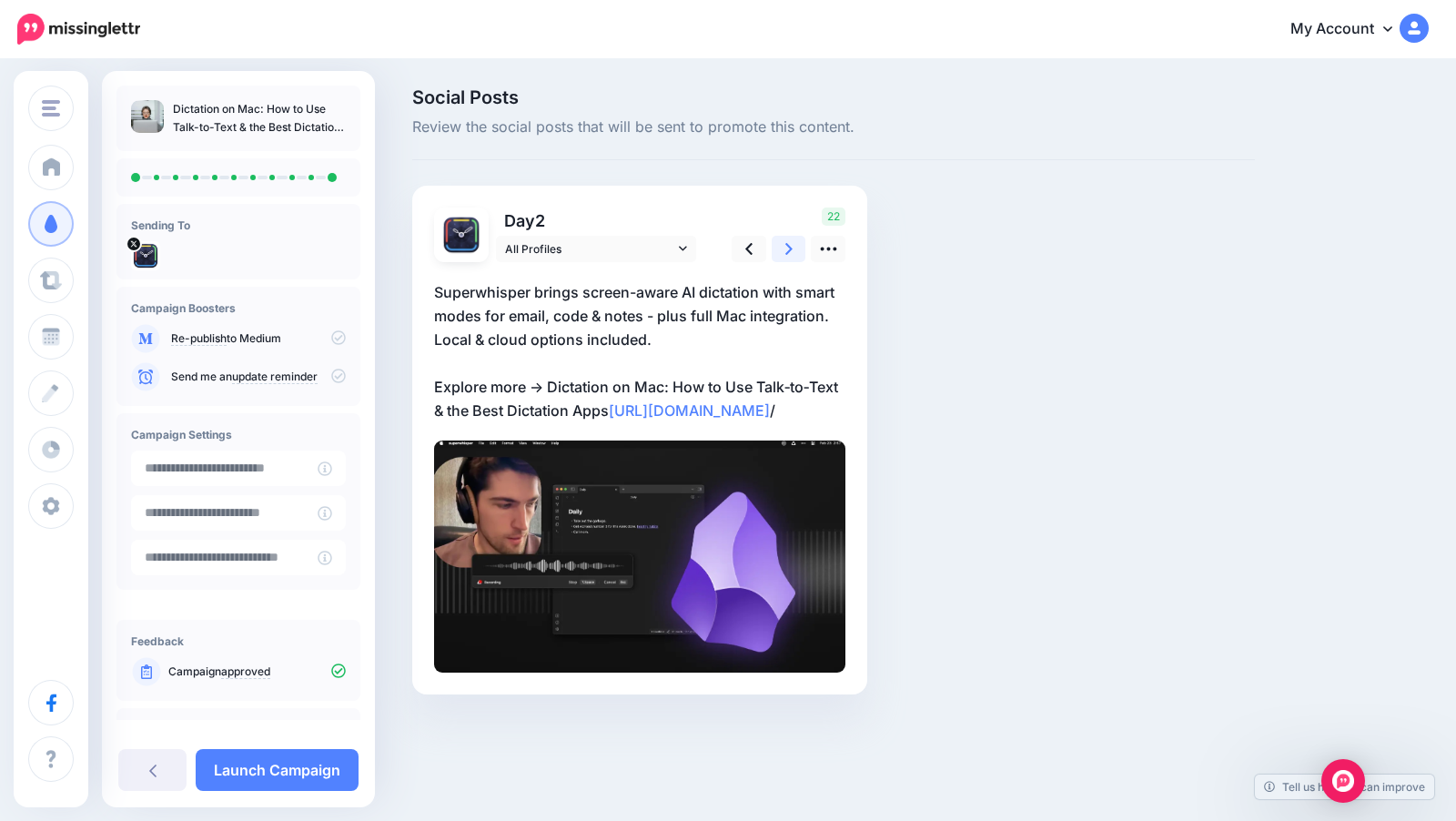
click at [787, 253] on icon at bounding box center [789, 249] width 7 height 19
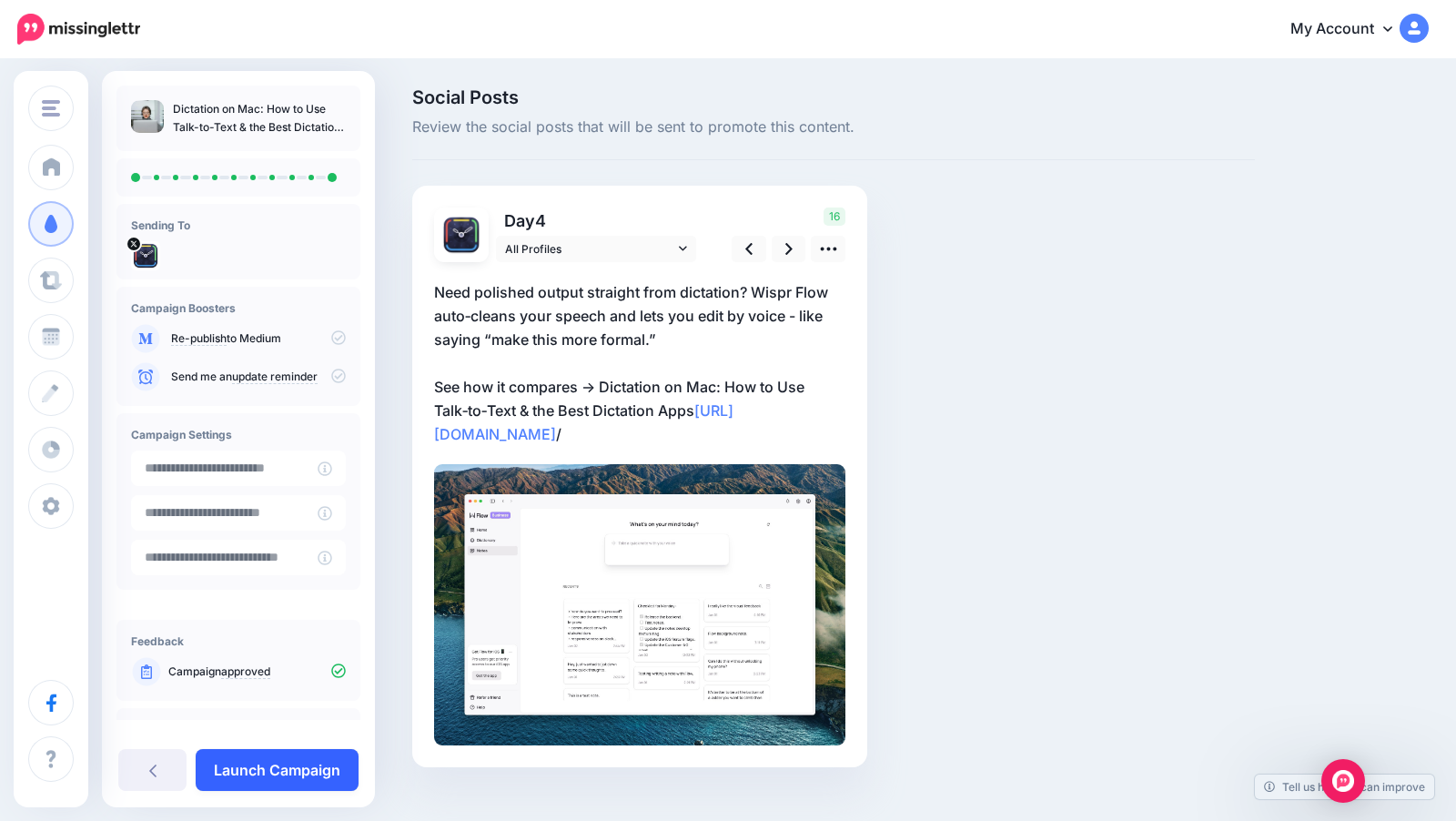
click at [303, 765] on link "Launch Campaign" at bounding box center [277, 769] width 163 height 42
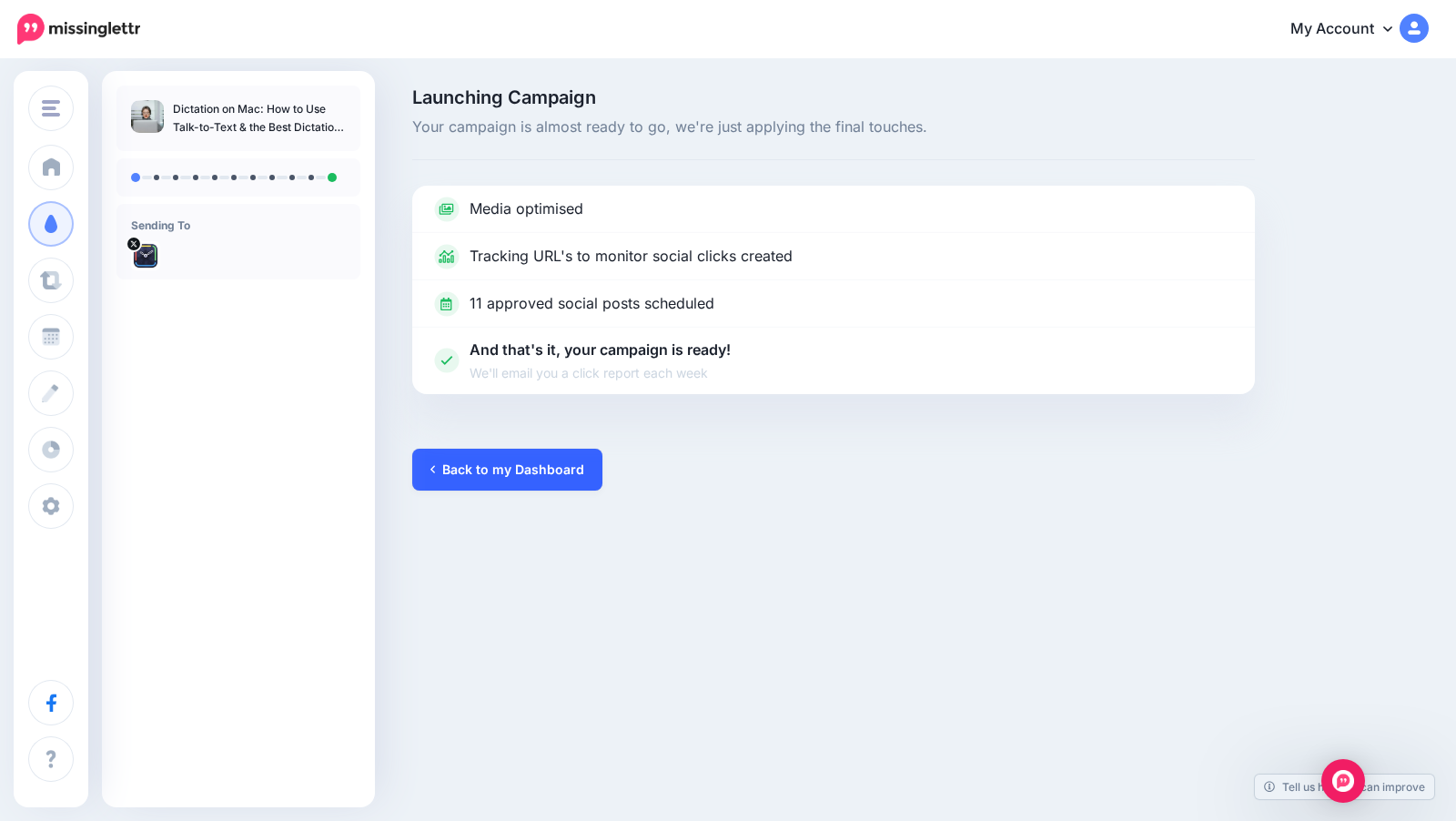
click at [543, 474] on link "Back to my Dashboard" at bounding box center [506, 469] width 190 height 42
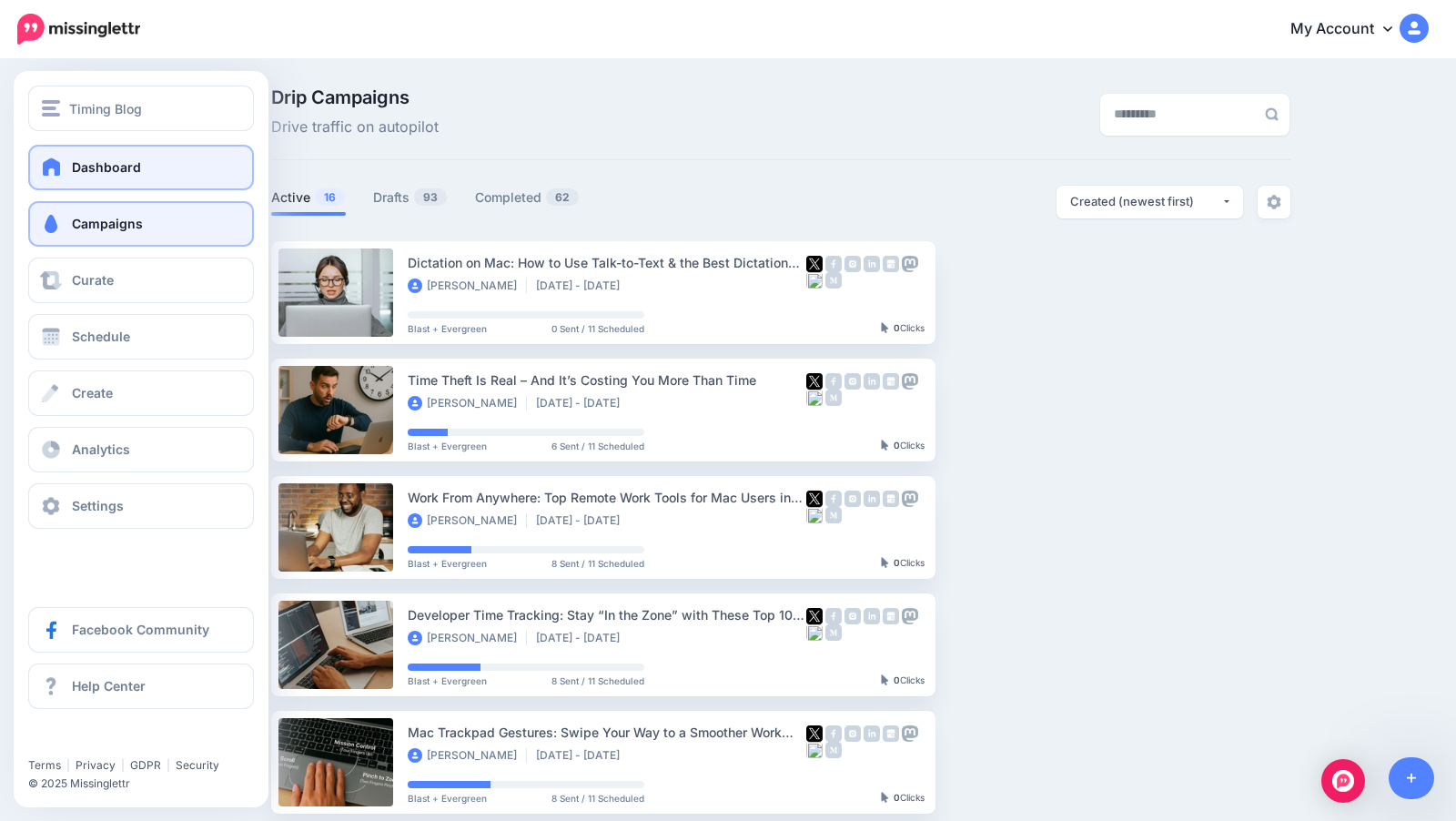
click at [55, 157] on span at bounding box center [52, 167] width 24 height 19
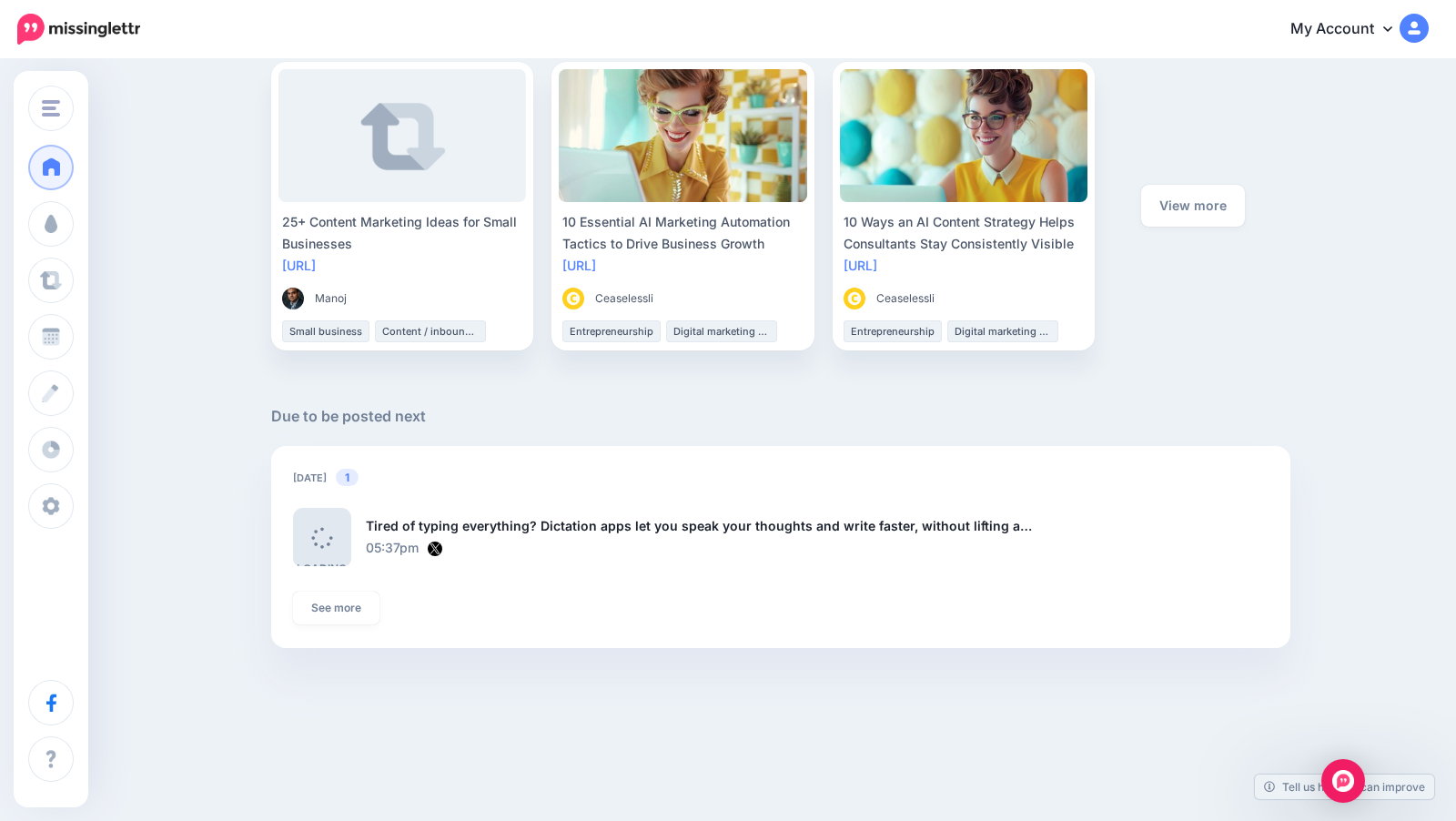
scroll to position [840, 0]
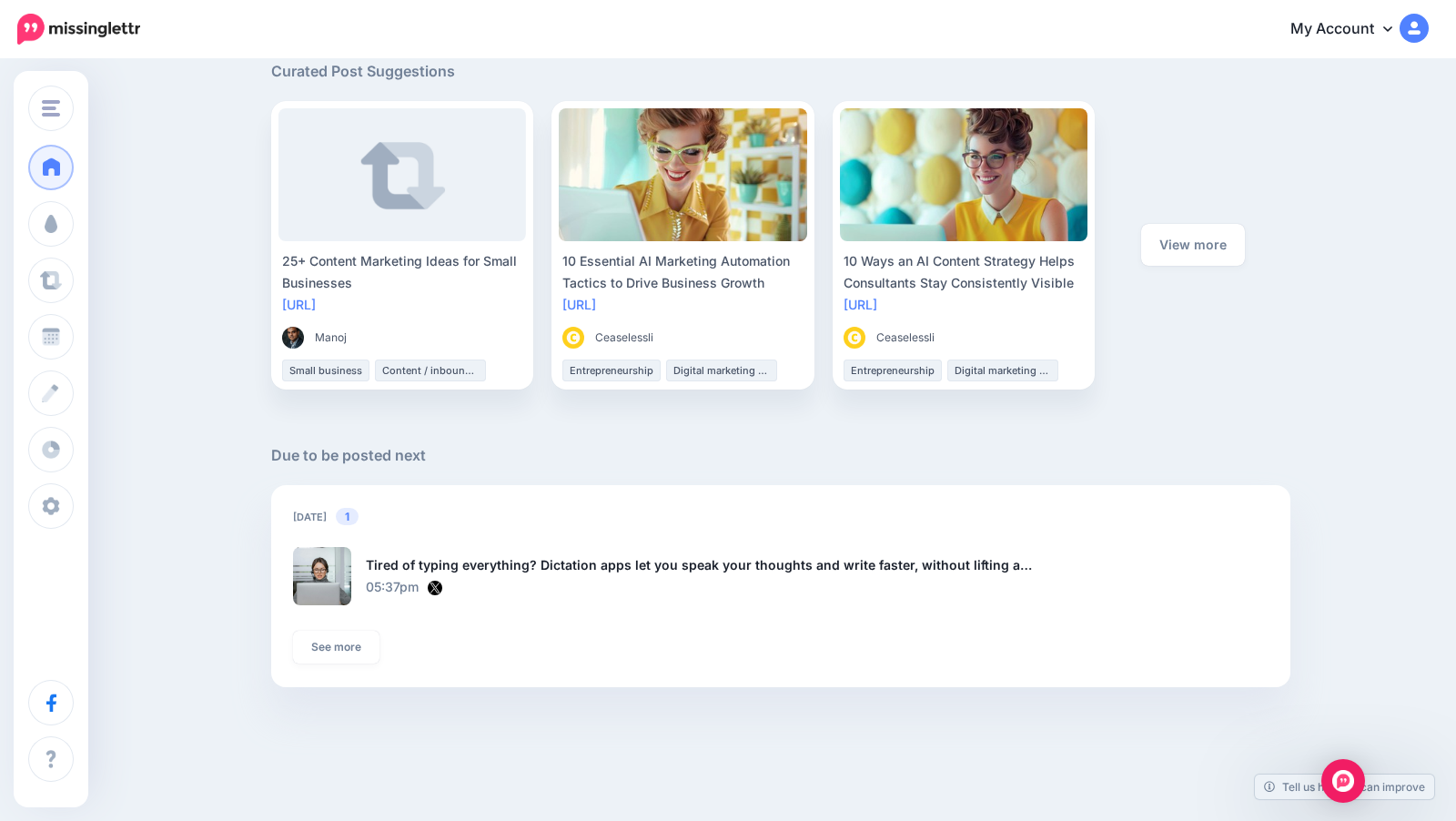
scroll to position [840, 0]
